Goal: Task Accomplishment & Management: Complete application form

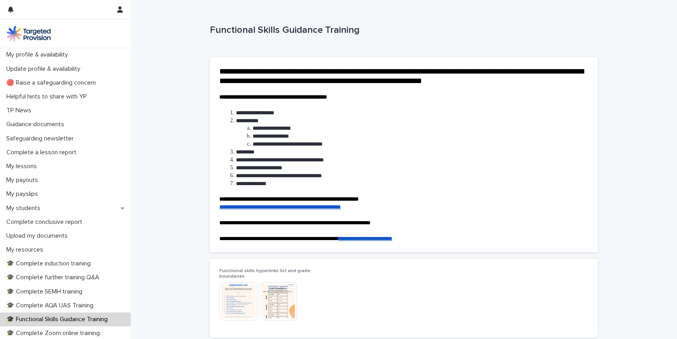
click at [631, 26] on div "**********" at bounding box center [404, 192] width 546 height 384
click at [19, 208] on p "My students" at bounding box center [25, 209] width 44 height 8
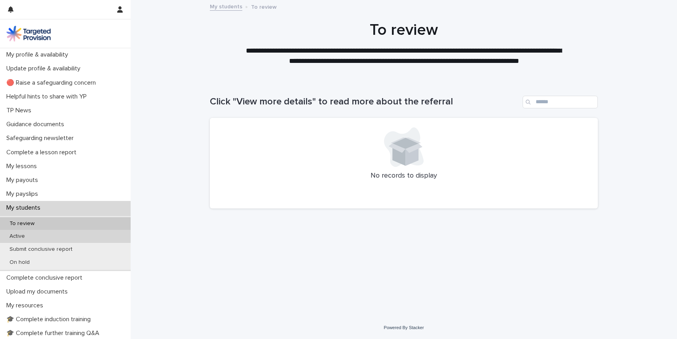
click at [16, 239] on p "Active" at bounding box center [17, 236] width 28 height 7
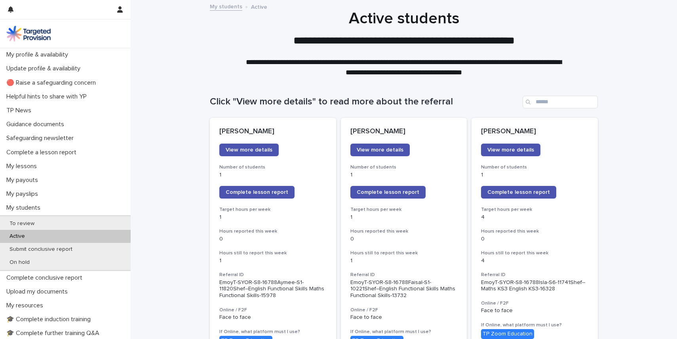
click at [250, 150] on span "View more details" at bounding box center [249, 150] width 47 height 6
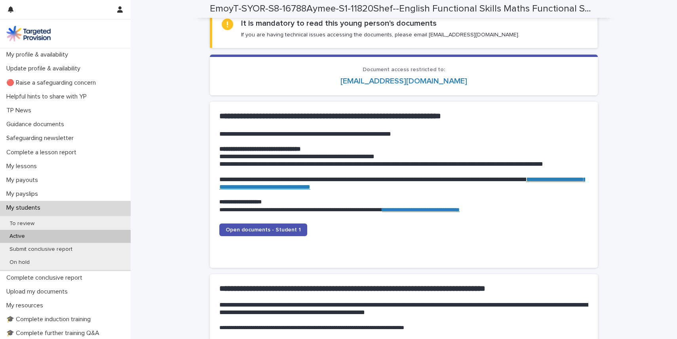
scroll to position [728, 0]
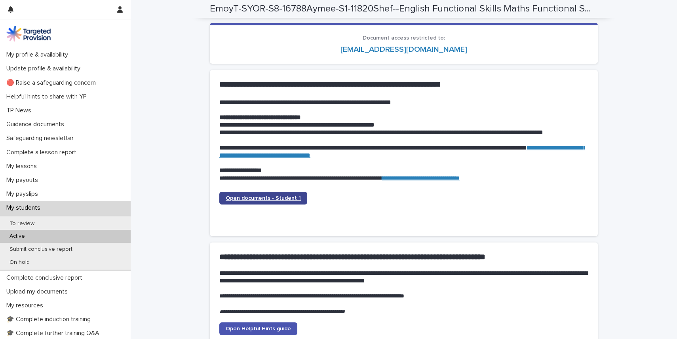
click at [253, 197] on span "Open documents - Student 1" at bounding box center [263, 199] width 75 height 6
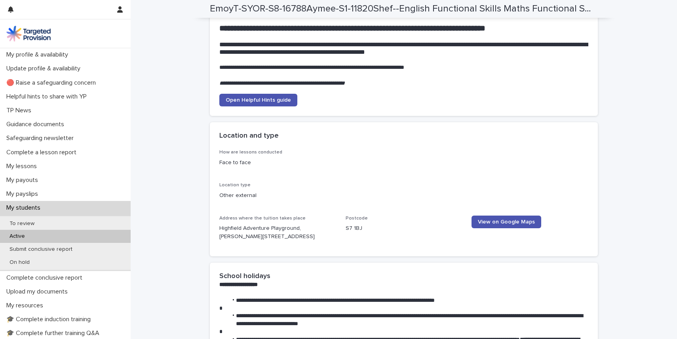
scroll to position [966, 0]
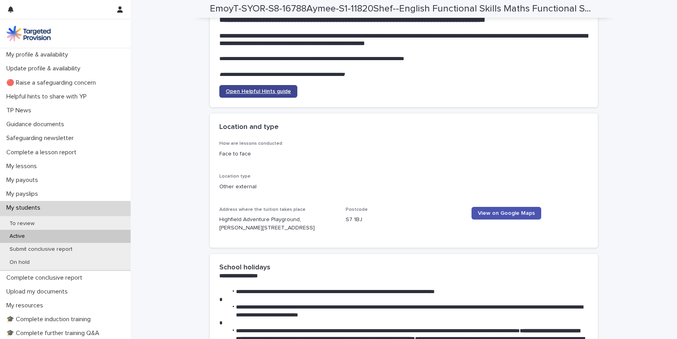
click at [274, 94] on span "Open Helpful Hints guide" at bounding box center [258, 92] width 65 height 6
click at [180, 201] on div "**********" at bounding box center [404, 166] width 546 height 2263
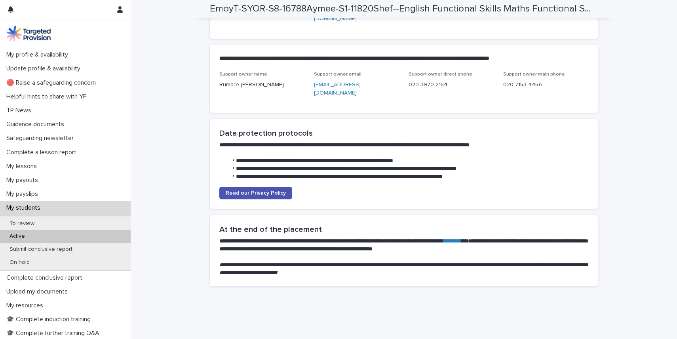
scroll to position [0, 0]
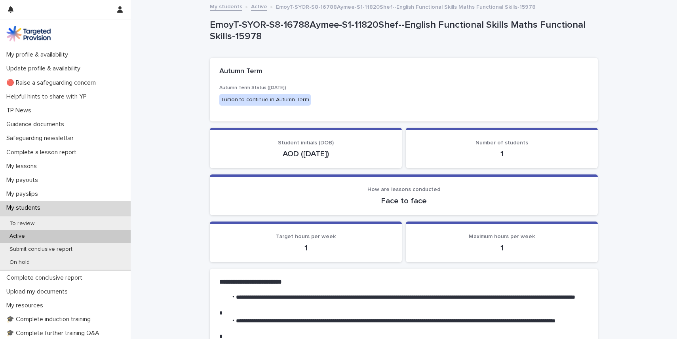
click at [23, 234] on p "Active" at bounding box center [17, 236] width 28 height 7
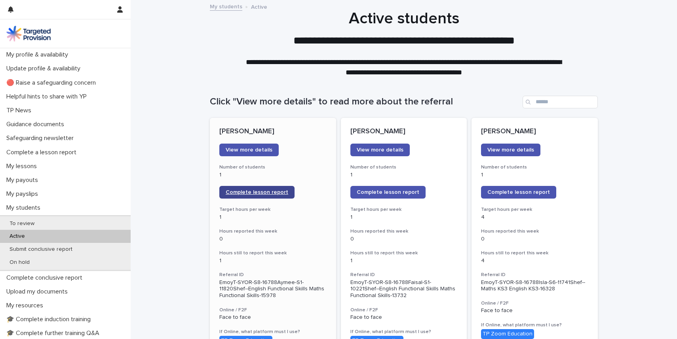
click at [253, 193] on span "Complete lesson report" at bounding box center [257, 193] width 63 height 6
click at [382, 191] on span "Complete lesson report" at bounding box center [388, 193] width 63 height 6
click at [509, 192] on span "Complete lesson report" at bounding box center [518, 193] width 63 height 6
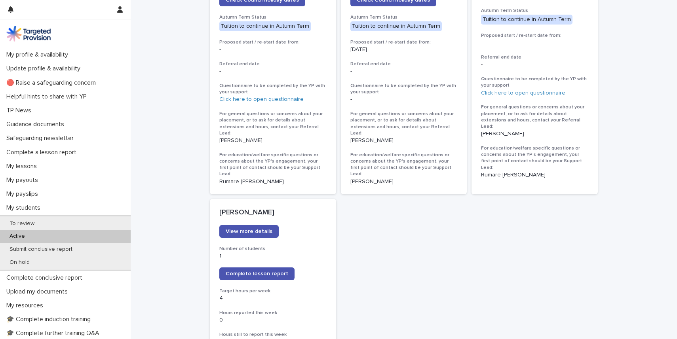
scroll to position [491, 0]
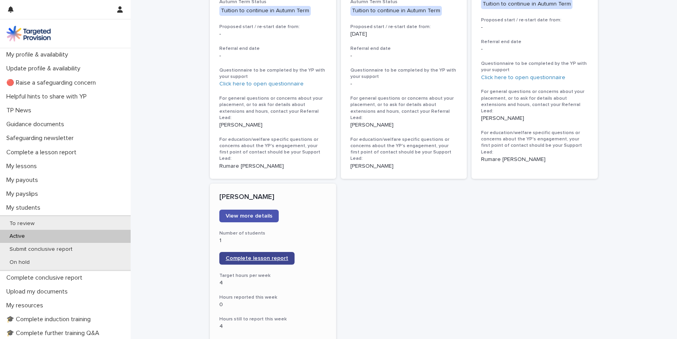
click at [272, 252] on link "Complete lesson report" at bounding box center [256, 258] width 75 height 13
click at [177, 67] on div "Loading... Saving… Loading... Saving… Click "View more details" to read more ab…" at bounding box center [404, 188] width 546 height 1199
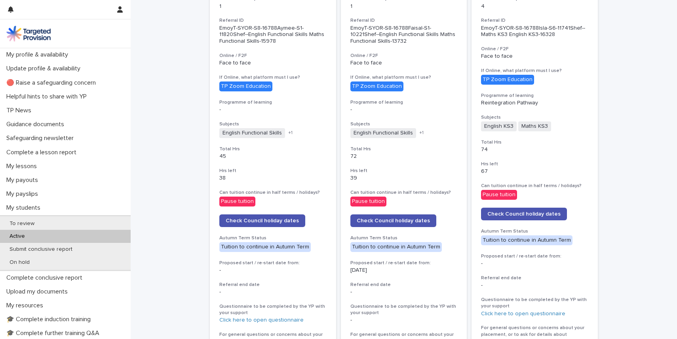
scroll to position [253, 0]
